Goal: Task Accomplishment & Management: Manage account settings

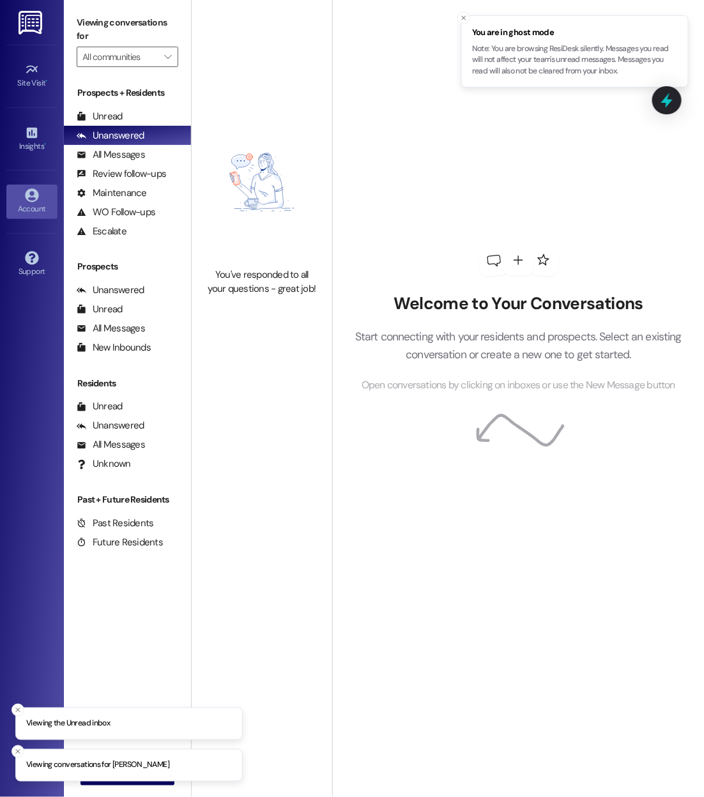
click at [33, 213] on link "Account" at bounding box center [31, 202] width 51 height 34
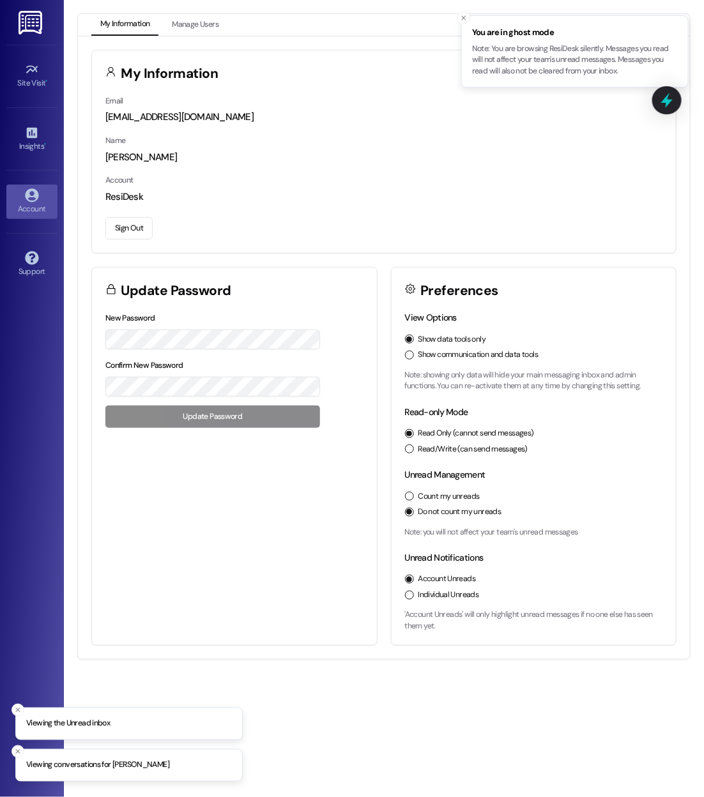
click at [119, 225] on button "Sign Out" at bounding box center [128, 228] width 47 height 22
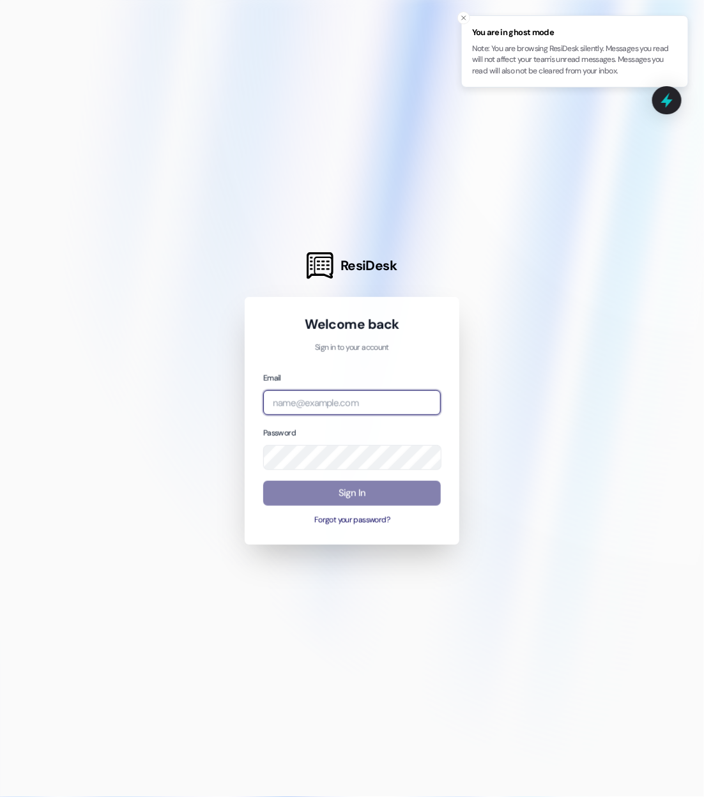
click at [302, 409] on input "email" at bounding box center [352, 402] width 178 height 25
type input "[EMAIL_ADDRESS][DOMAIN_NAME]"
